Goal: Task Accomplishment & Management: Manage account settings

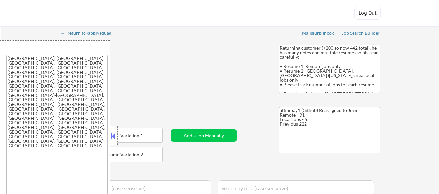
select select ""applied""
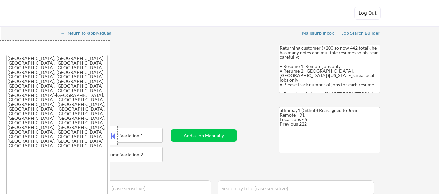
select select ""applied""
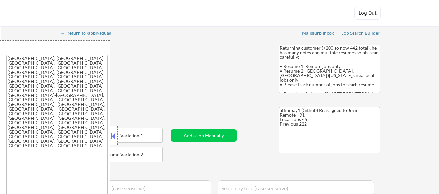
select select ""applied""
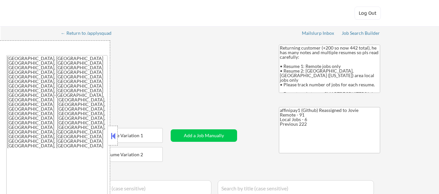
select select ""applied""
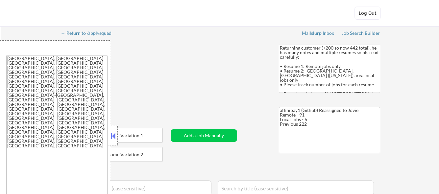
select select ""applied""
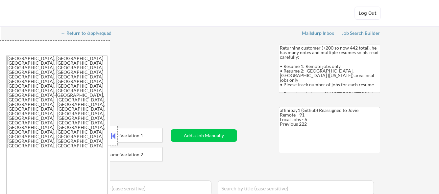
select select ""applied""
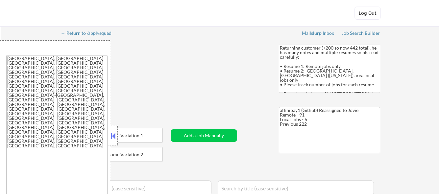
select select ""applied""
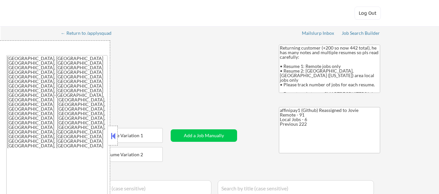
select select ""applied""
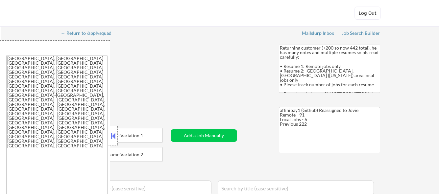
select select ""applied""
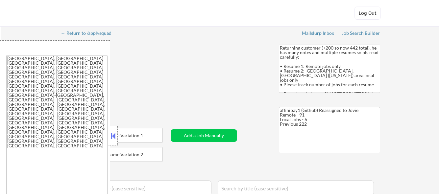
select select ""applied""
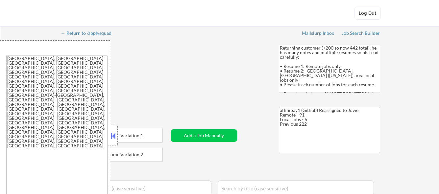
select select ""applied""
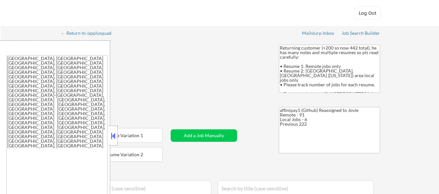
select select ""applied""
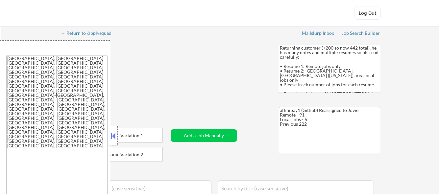
select select ""applied""
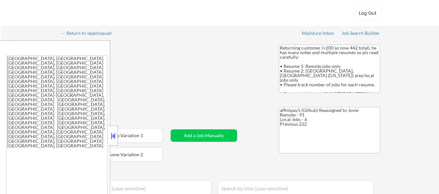
select select ""applied""
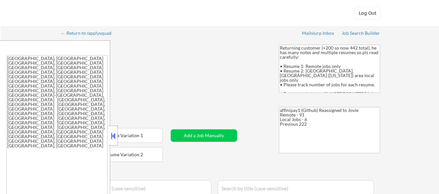
select select ""applied""
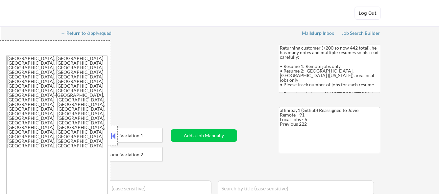
select select ""applied""
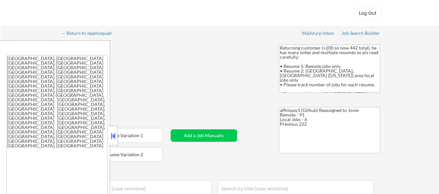
select select ""applied""
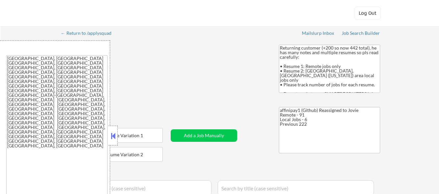
select select ""applied""
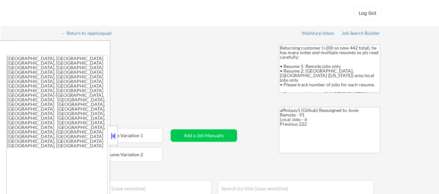
select select ""applied""
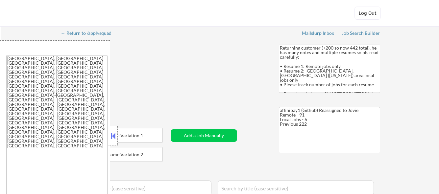
select select ""applied""
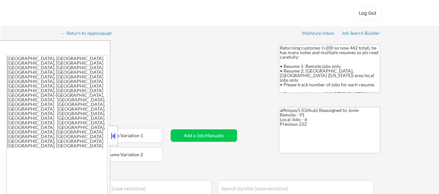
select select ""pending""
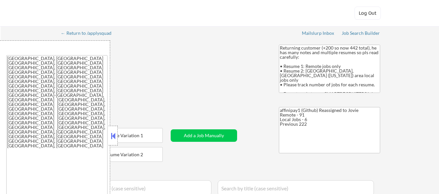
select select ""pending""
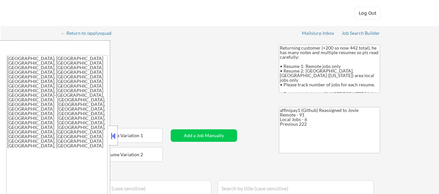
select select ""pending""
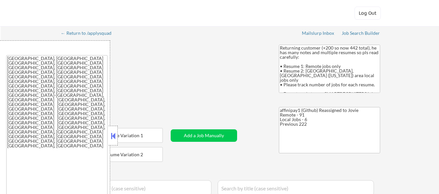
select select ""pending""
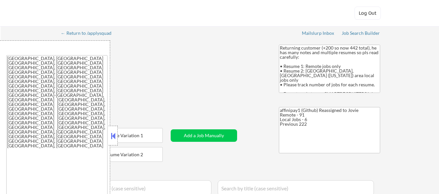
select select ""pending""
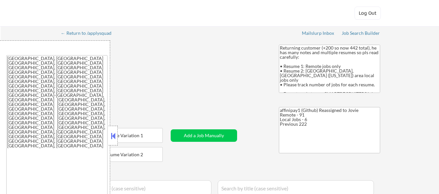
select select ""pending""
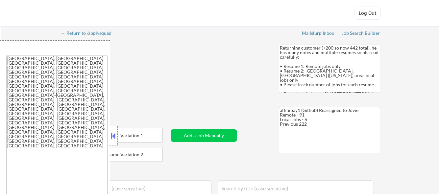
select select ""pending""
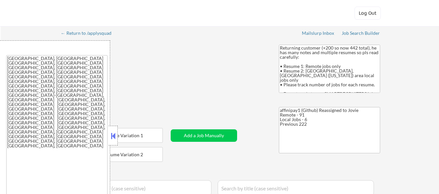
select select ""pending""
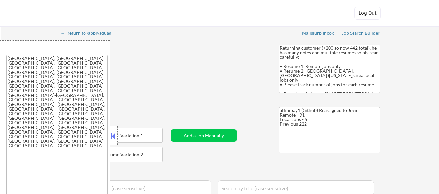
select select ""pending""
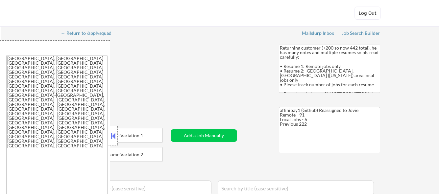
select select ""pending""
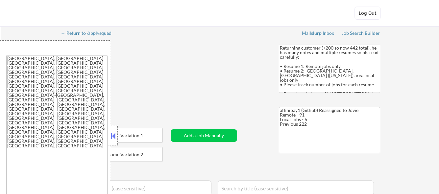
select select ""pending""
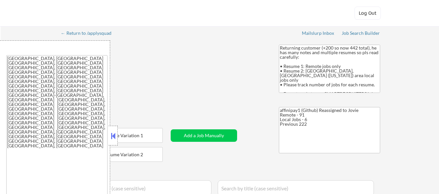
select select ""pending""
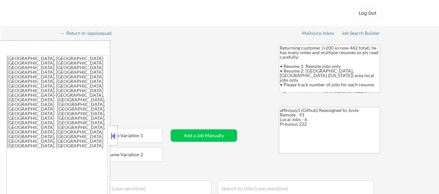
select select ""pending""
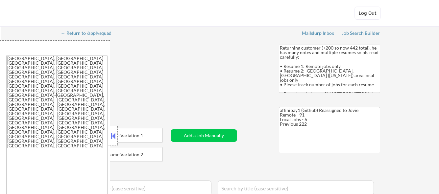
select select ""pending""
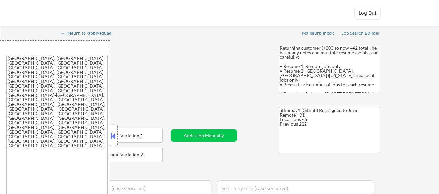
select select ""pending""
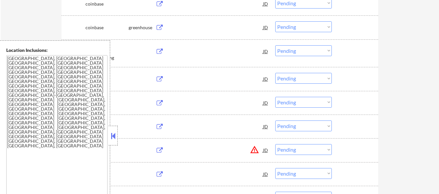
scroll to position [362, 0]
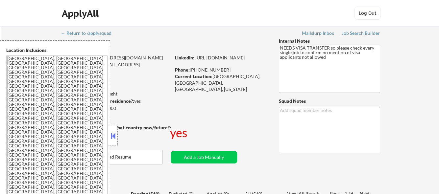
click at [113, 137] on button at bounding box center [113, 136] width 7 height 10
click at [434, 189] on div at bounding box center [434, 189] width 0 height 0
select select ""pending""
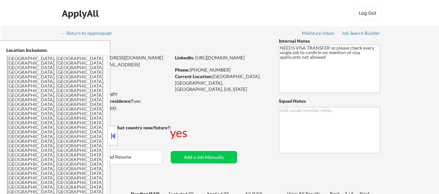
select select ""pending""
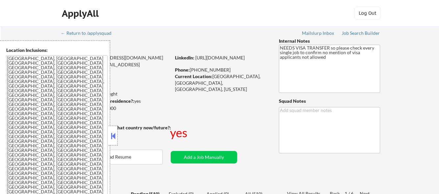
select select ""pending""
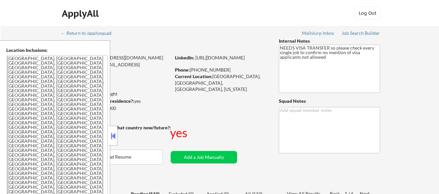
select select ""pending""
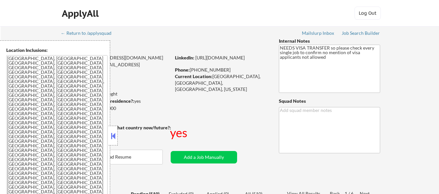
select select ""pending""
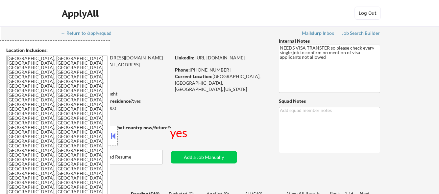
select select ""pending""
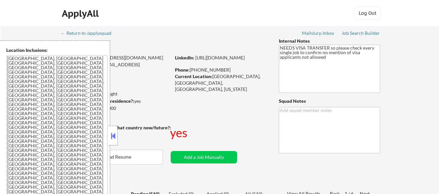
select select ""pending""
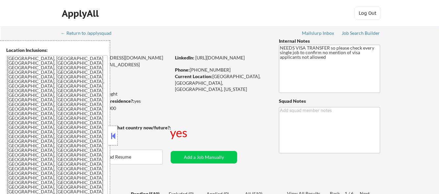
select select ""pending""
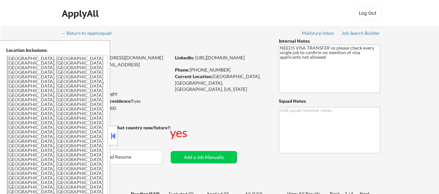
select select ""pending""
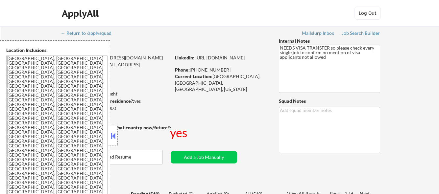
select select ""pending""
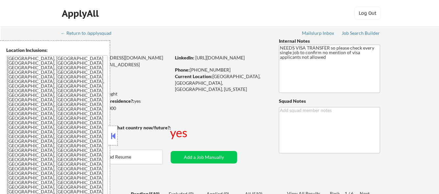
select select ""pending""
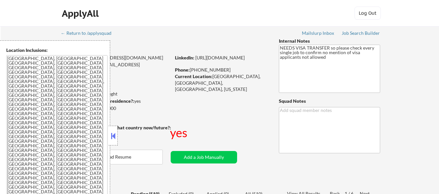
select select ""pending""
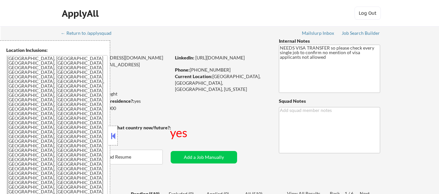
select select ""pending""
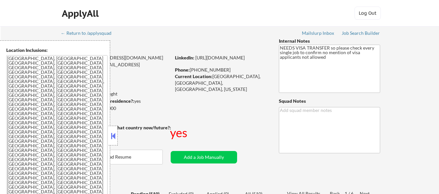
select select ""pending""
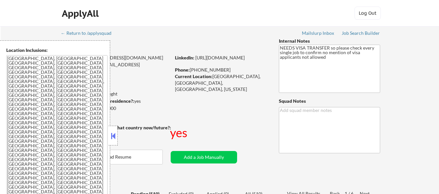
select select ""pending""
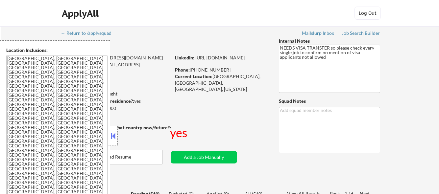
select select ""pending""
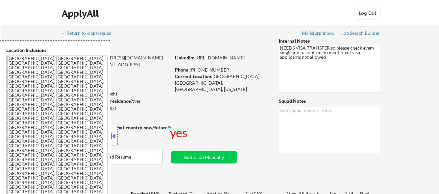
select select ""pending""
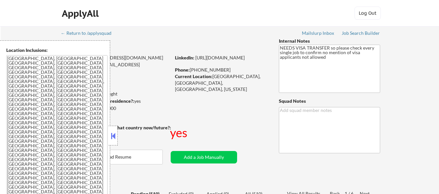
select select ""pending""
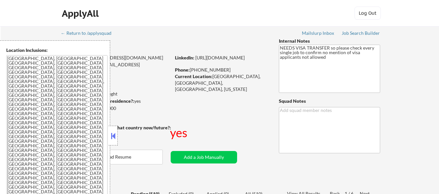
select select ""pending""
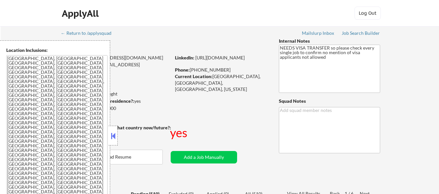
select select ""pending""
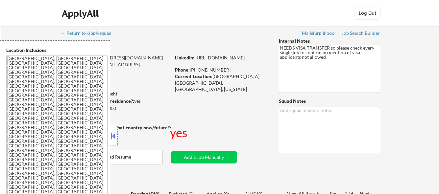
select select ""pending""
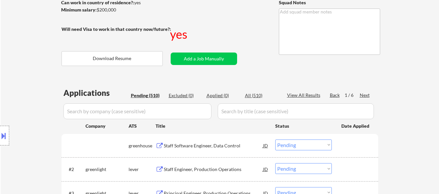
scroll to position [197, 0]
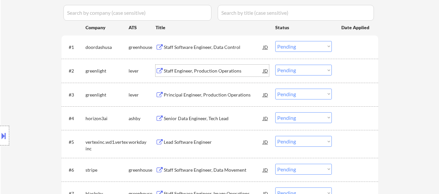
drag, startPoint x: 186, startPoint y: 68, endPoint x: 189, endPoint y: 72, distance: 5.4
click at [187, 68] on div "Staff Engineer, Production Operations" at bounding box center [213, 71] width 99 height 7
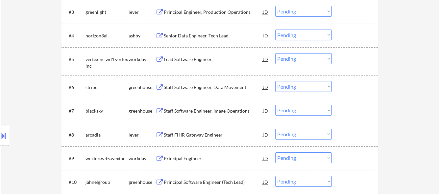
scroll to position [296, 0]
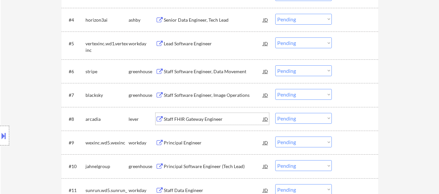
click at [188, 121] on div "Staff FHIR Gateway Engineer" at bounding box center [213, 119] width 99 height 7
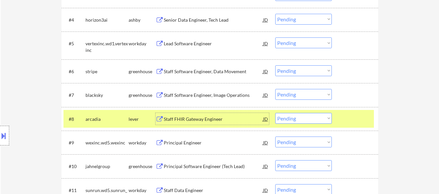
click at [236, 88] on div "#7 blacksky greenhouse Staff Software Engineer, Image Operations JD Choose an o…" at bounding box center [218, 95] width 311 height 18
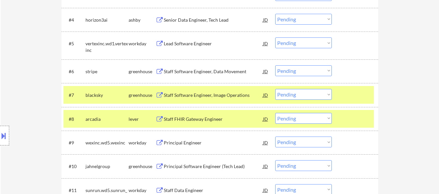
click at [230, 97] on div "Staff Software Engineer, Image Operations" at bounding box center [213, 95] width 99 height 7
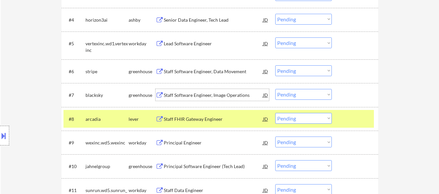
scroll to position [362, 0]
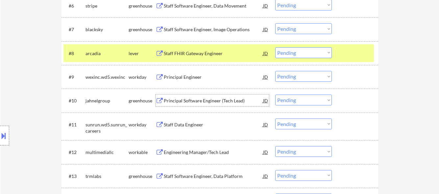
click at [212, 102] on div "Principal Software Engineer (Tech Lead)" at bounding box center [213, 101] width 99 height 7
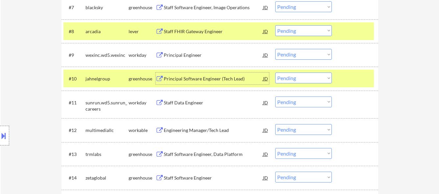
scroll to position [395, 0]
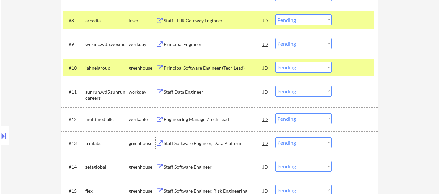
click at [207, 146] on div "Staff Software Engineer, Data Platform" at bounding box center [213, 143] width 99 height 7
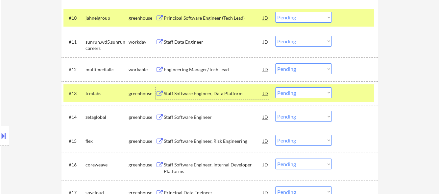
scroll to position [461, 0]
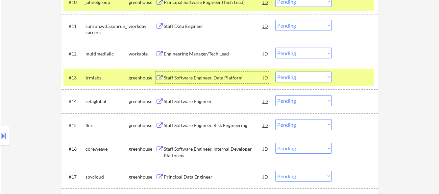
click at [206, 100] on div "Staff Software Engineer" at bounding box center [213, 101] width 99 height 7
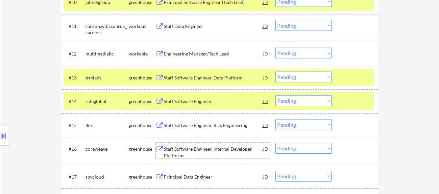
click at [193, 149] on div "Staff Software Engineer, Internal Developer Platforms" at bounding box center [213, 152] width 99 height 13
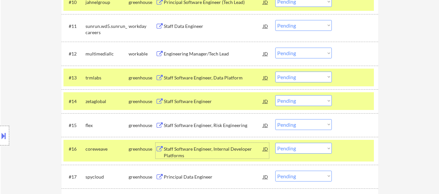
click at [177, 125] on div "Staff Software Engineer, Risk Engineering" at bounding box center [213, 125] width 99 height 7
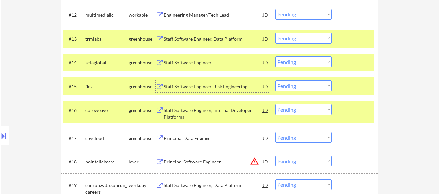
scroll to position [559, 0]
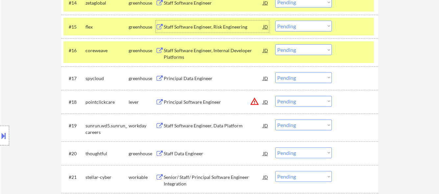
click at [192, 78] on div "Principal Data Engineer" at bounding box center [213, 78] width 99 height 7
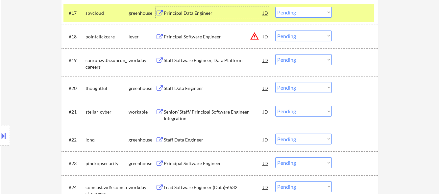
scroll to position [625, 0]
click at [187, 87] on div "Staff Data Engineer" at bounding box center [213, 88] width 99 height 7
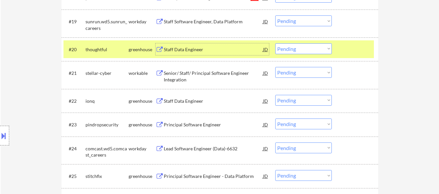
scroll to position [724, 0]
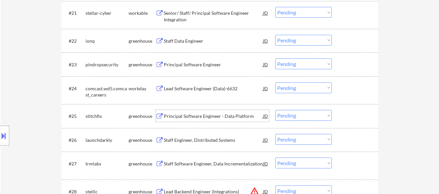
click at [213, 114] on div "Principal Software Engineer - Data Platform" at bounding box center [213, 116] width 99 height 7
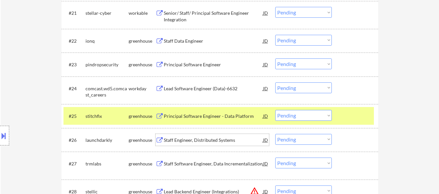
click at [184, 138] on div "Staff Engineer, Distributed Systems" at bounding box center [213, 140] width 99 height 7
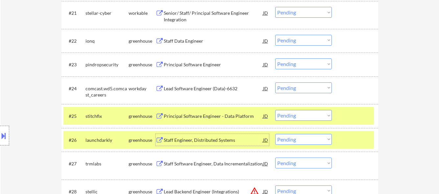
click at [180, 163] on div "Staff Software Engineer, Data Incrementalization" at bounding box center [213, 164] width 99 height 7
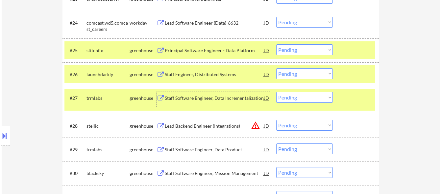
scroll to position [822, 0]
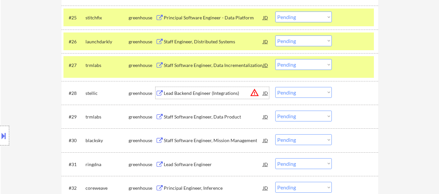
click at [236, 93] on div "Lead Backend Engineer (Integrations)" at bounding box center [213, 93] width 99 height 7
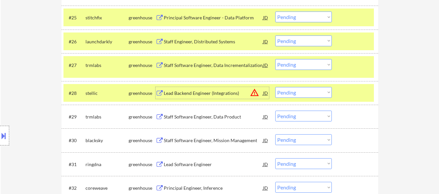
click at [188, 145] on div "Staff Software Engineer, Mission Management" at bounding box center [213, 141] width 99 height 12
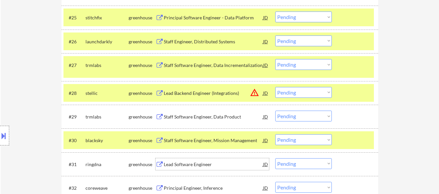
click at [177, 162] on div "Lead Software Engineer" at bounding box center [213, 165] width 99 height 7
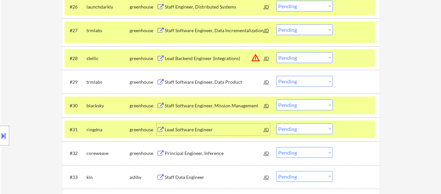
scroll to position [921, 0]
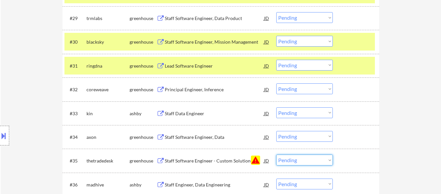
click at [318, 159] on select "Choose an option... Pending Applied Excluded (Questions) Excluded (Expired) Exc…" at bounding box center [304, 160] width 57 height 11
click at [276, 155] on select "Choose an option... Pending Applied Excluded (Questions) Excluded (Expired) Exc…" at bounding box center [304, 160] width 57 height 11
click at [180, 111] on div "Staff Data Engineer" at bounding box center [214, 114] width 99 height 7
select select ""pending""
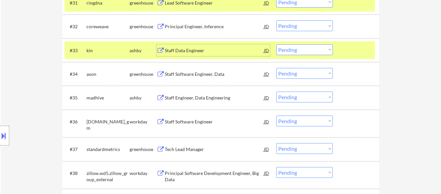
scroll to position [987, 0]
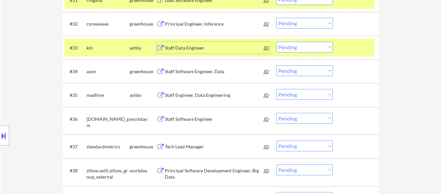
click at [213, 93] on div "Staff Engineer, Data Engineering" at bounding box center [214, 95] width 99 height 7
